Goal: Information Seeking & Learning: Find specific fact

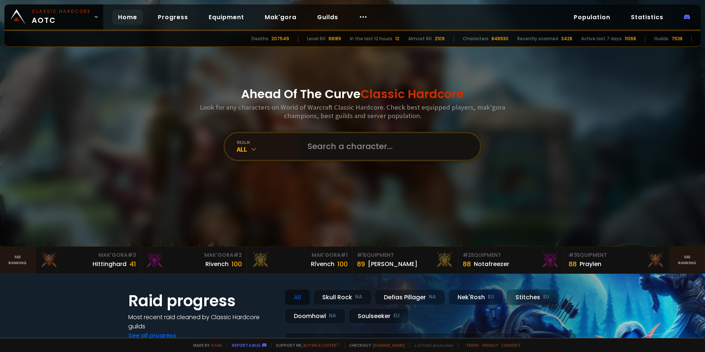
click at [315, 144] on input "text" at bounding box center [387, 146] width 168 height 27
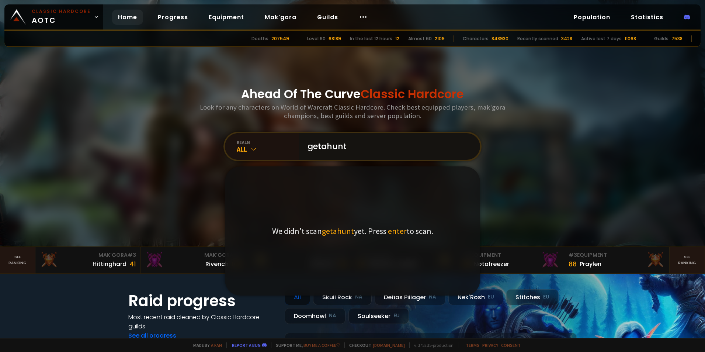
type input "getahunts"
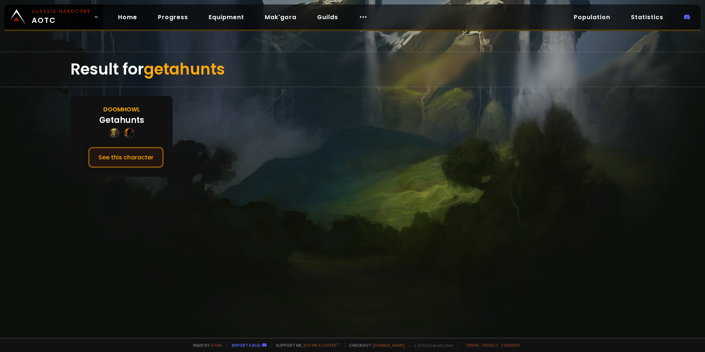
click at [123, 157] on button "See this character" at bounding box center [126, 157] width 76 height 21
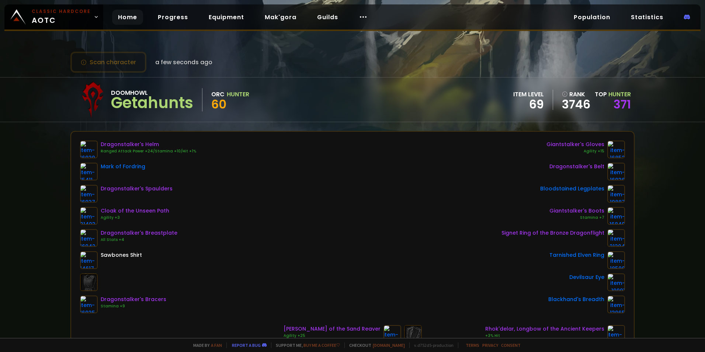
click at [129, 14] on link "Home" at bounding box center [127, 17] width 31 height 15
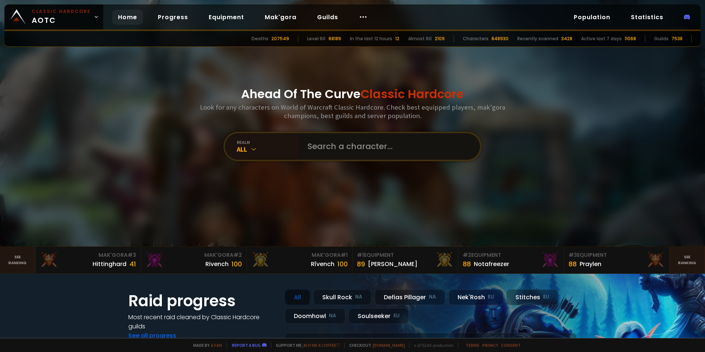
click at [311, 137] on input "text" at bounding box center [387, 146] width 168 height 27
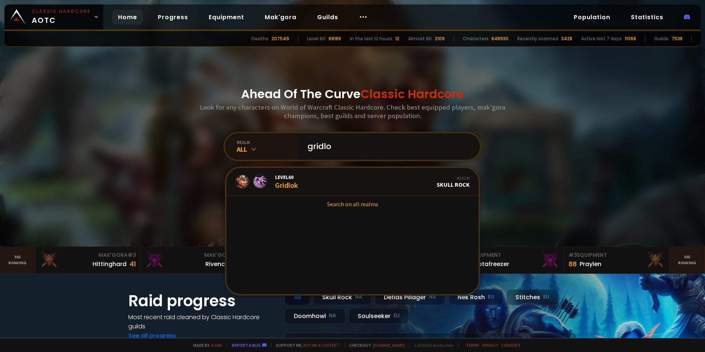
type input "gridlok"
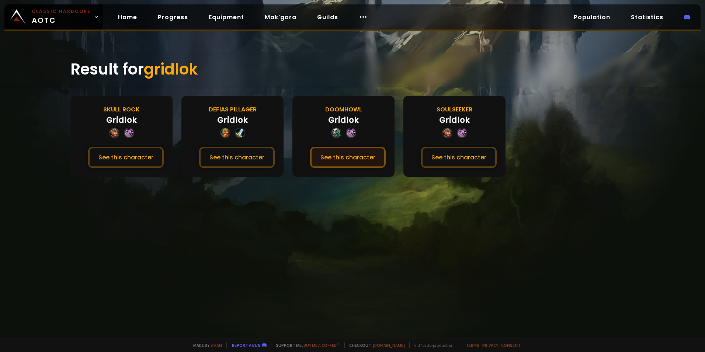
click at [338, 160] on button "See this character" at bounding box center [348, 157] width 76 height 21
